Goal: Information Seeking & Learning: Learn about a topic

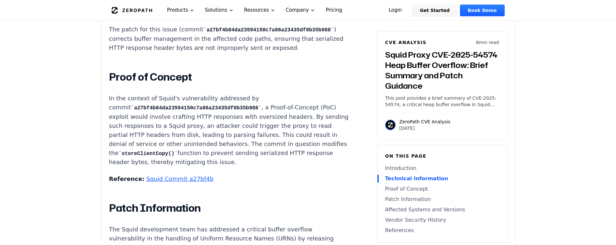
scroll to position [699, 0]
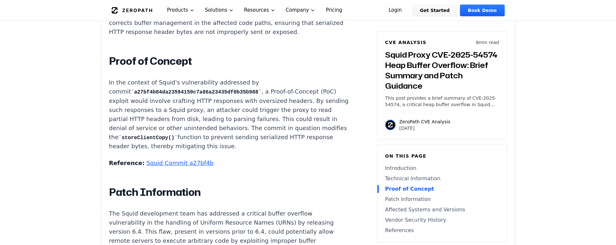
click at [146, 113] on p "In the context of Squid's vulnerability addressed by commit a27bf4b84da23594150…" at bounding box center [229, 114] width 241 height 73
click at [185, 113] on p "In the context of Squid's vulnerability addressed by commit a27bf4b84da23594150…" at bounding box center [229, 114] width 241 height 73
click at [215, 115] on p "In the context of Squid's vulnerability addressed by commit a27bf4b84da23594150…" at bounding box center [229, 114] width 241 height 73
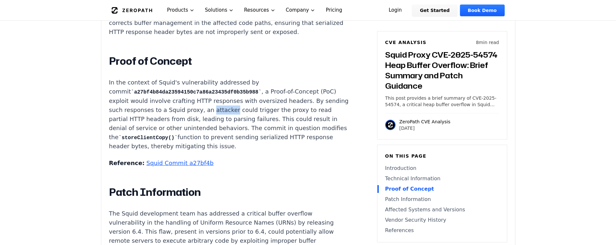
click at [215, 115] on p "In the context of Squid's vulnerability addressed by commit a27bf4b84da23594150…" at bounding box center [229, 114] width 241 height 73
click at [258, 111] on p "In the context of Squid's vulnerability addressed by commit a27bf4b84da23594150…" at bounding box center [229, 114] width 241 height 73
click at [196, 95] on code "a27bf4b84da23594150c7a86a23435df0b35b988" at bounding box center [196, 92] width 130 height 6
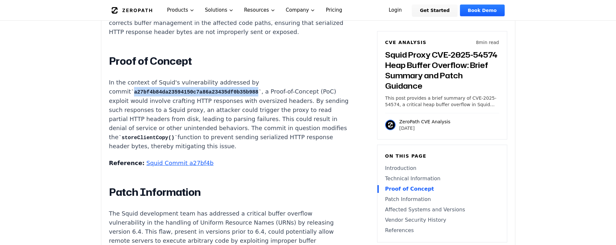
copy code "a27bf4b84da23594150c7a86a23435df0b35b988"
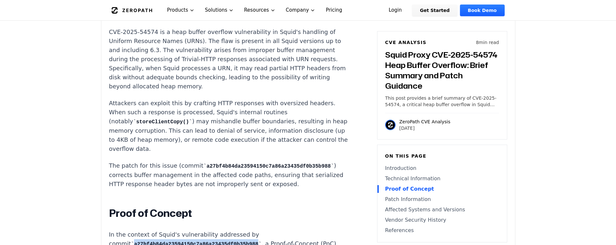
scroll to position [544, 0]
